Goal: Information Seeking & Learning: Check status

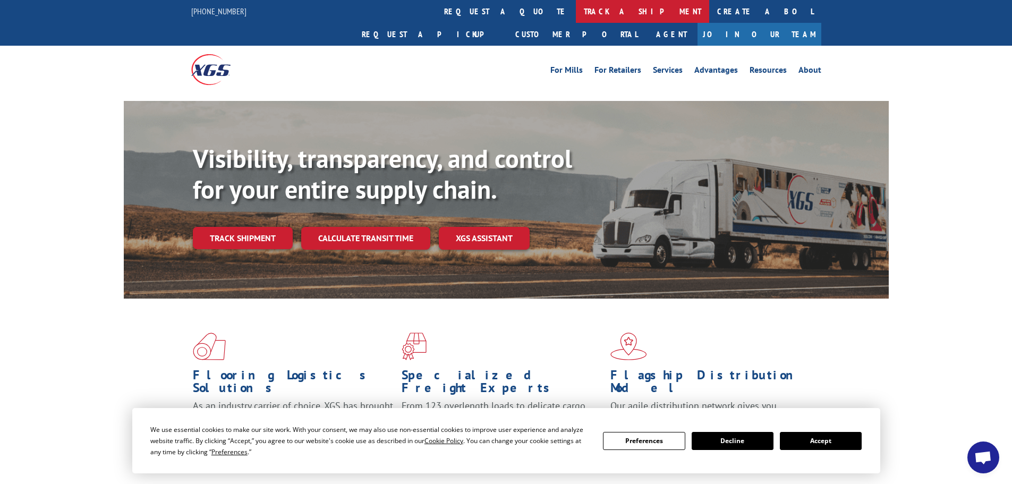
click at [576, 12] on link "track a shipment" at bounding box center [642, 11] width 133 height 23
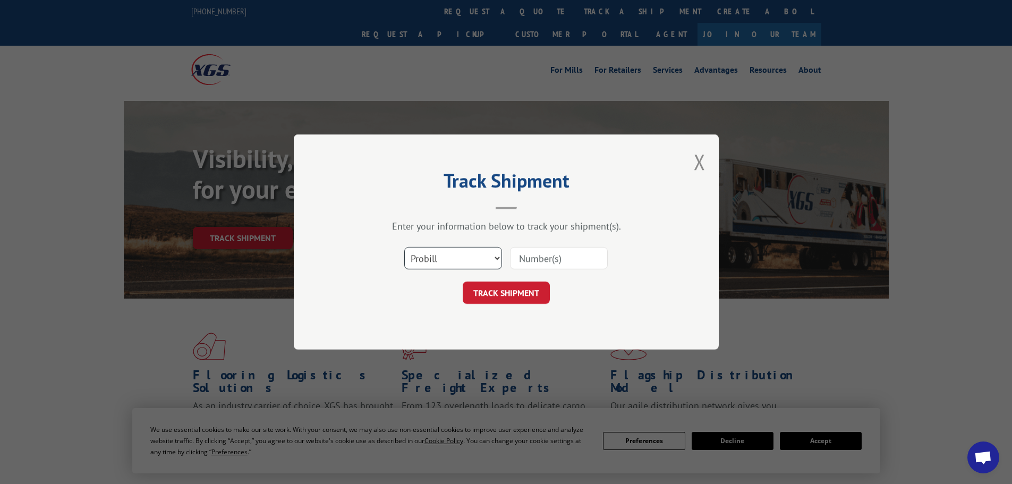
click at [487, 260] on select "Select category... Probill BOL PO" at bounding box center [453, 258] width 98 height 22
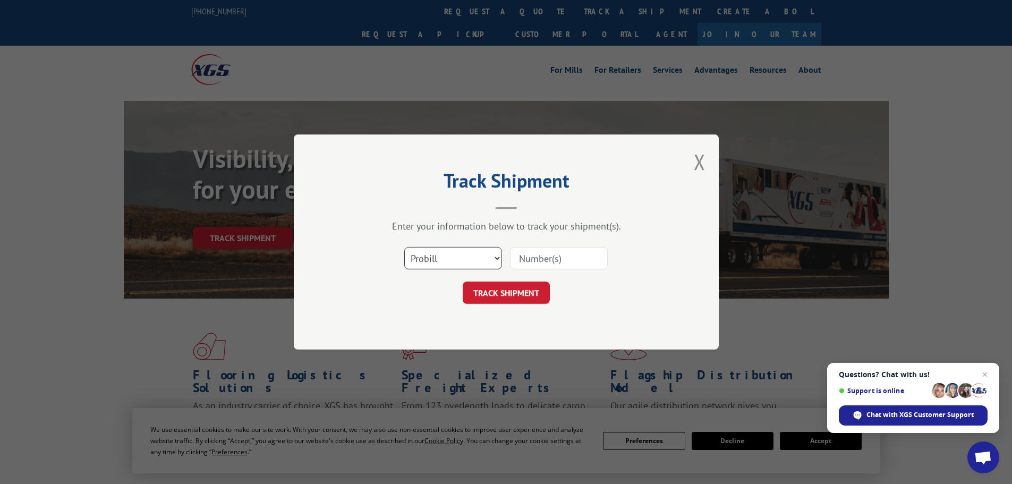
select select "po"
click at [404, 247] on select "Select category... Probill BOL PO" at bounding box center [453, 258] width 98 height 22
click at [529, 257] on input at bounding box center [559, 258] width 98 height 22
paste input "15500437"
type input "15500437"
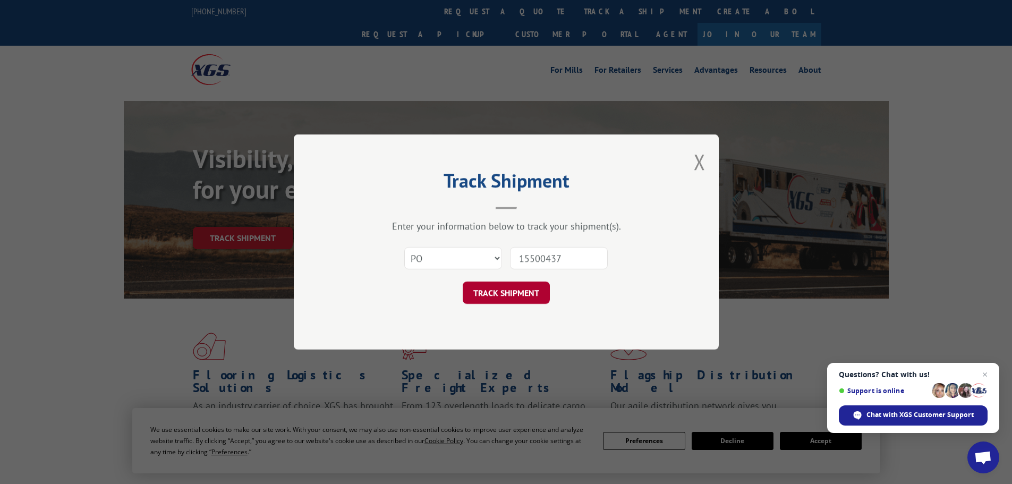
click at [521, 294] on button "TRACK SHIPMENT" at bounding box center [506, 293] width 87 height 22
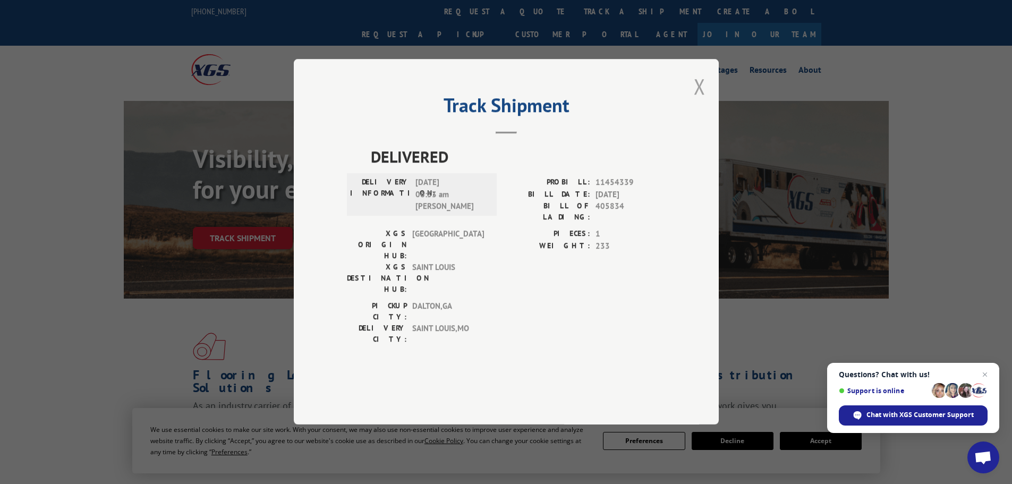
click at [703, 100] on button "Close modal" at bounding box center [700, 86] width 12 height 28
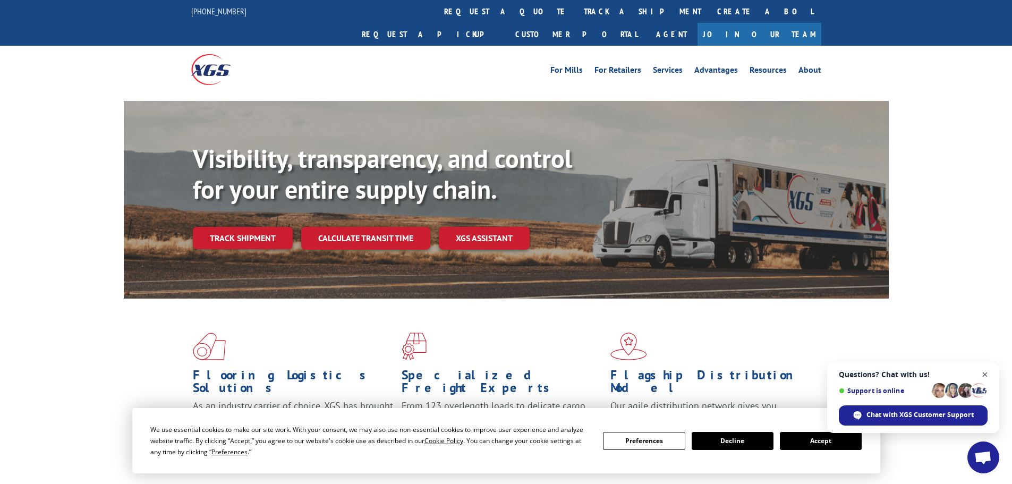
click at [984, 375] on span "Close chat" at bounding box center [985, 374] width 13 height 13
